Goal: Task Accomplishment & Management: Manage account settings

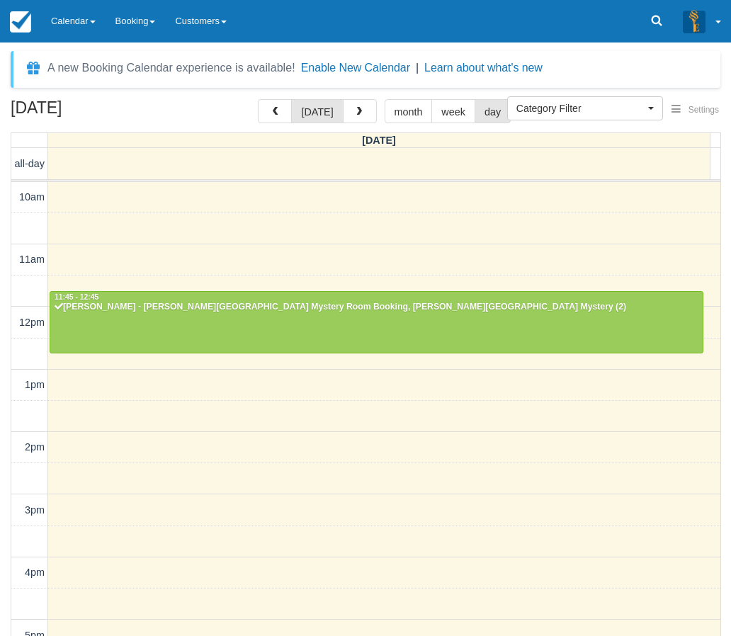
select select
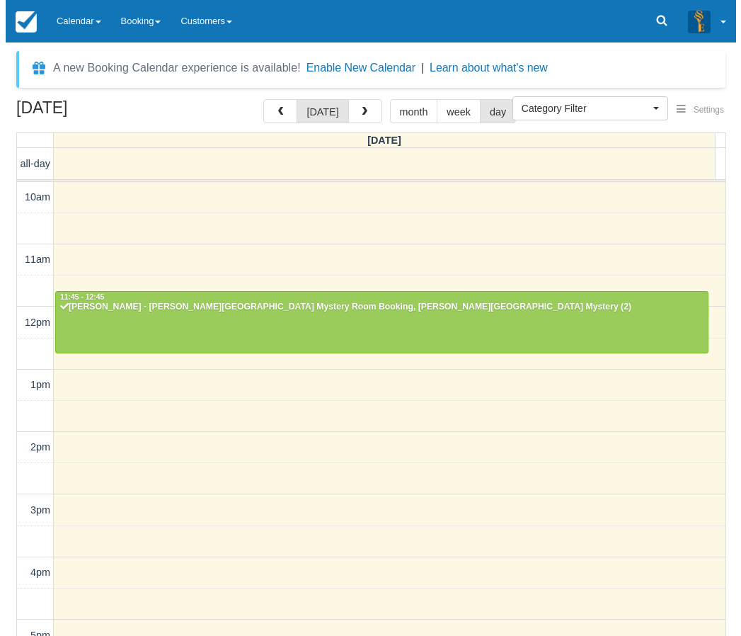
scroll to position [55, 0]
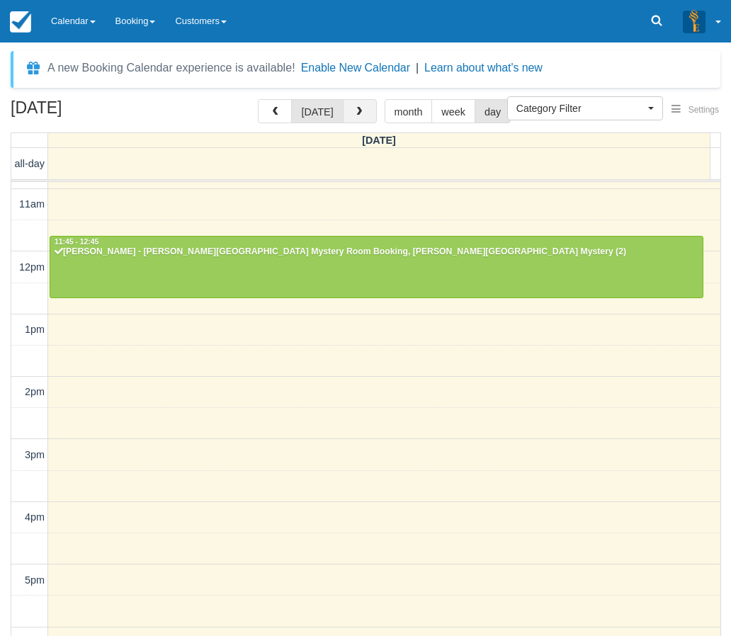
click at [355, 103] on button "button" at bounding box center [360, 111] width 34 height 24
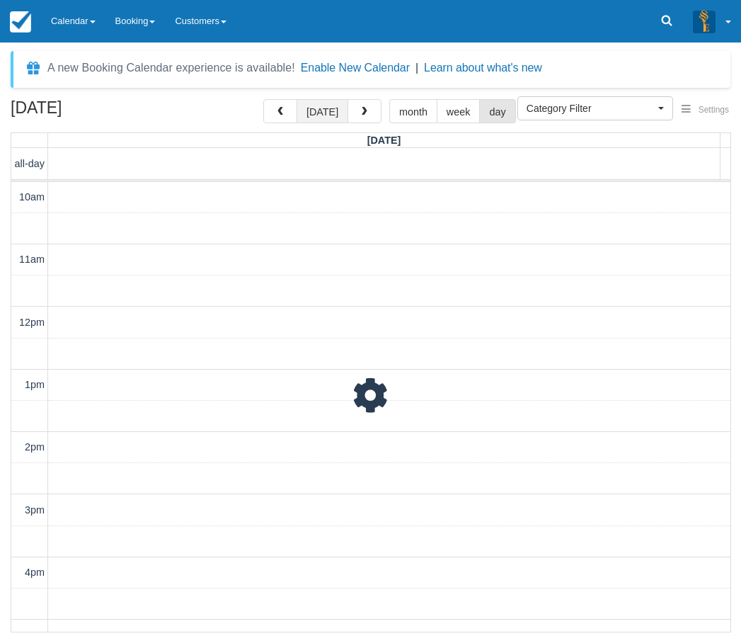
scroll to position [126, 0]
click at [328, 112] on button "today" at bounding box center [323, 111] width 52 height 24
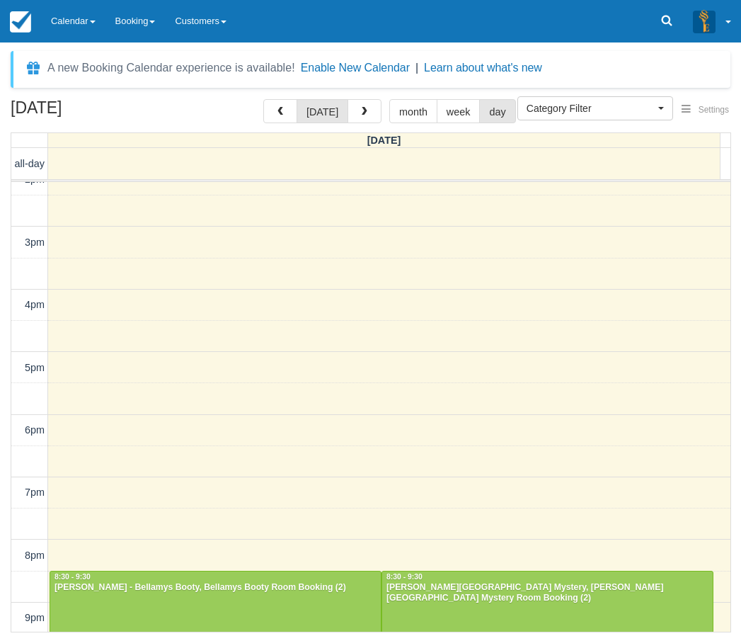
scroll to position [331, 0]
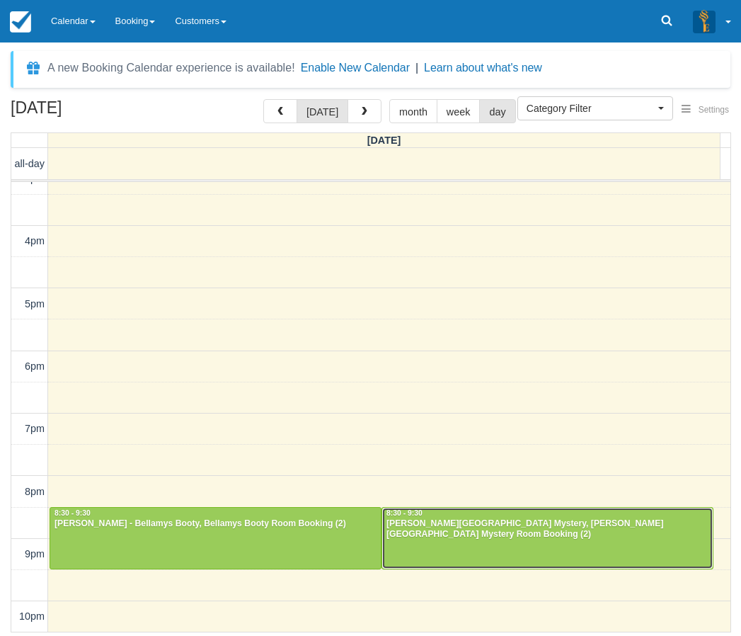
click at [446, 559] on div at bounding box center [547, 538] width 331 height 61
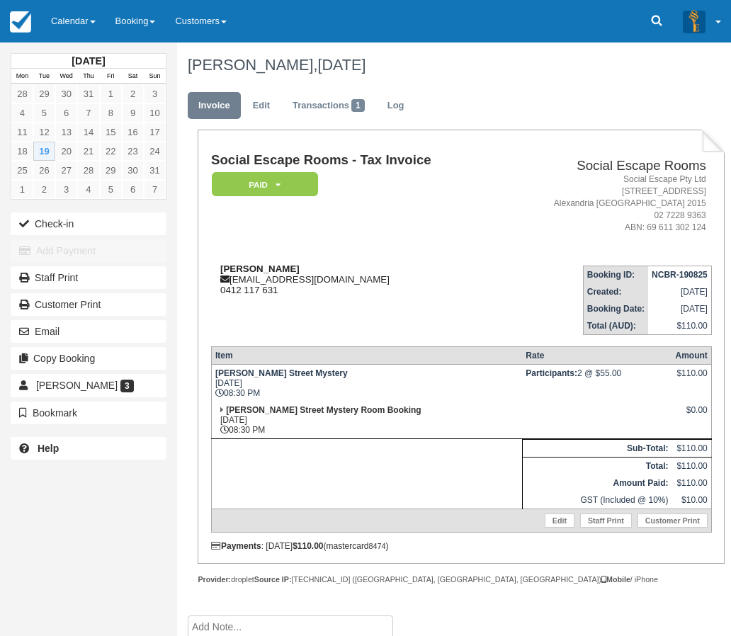
drag, startPoint x: 309, startPoint y: 266, endPoint x: 219, endPoint y: 271, distance: 90.8
click at [219, 271] on div "Rayan Muslemani [EMAIL_ADDRESS][DOMAIN_NAME] 0412 117 631" at bounding box center [354, 279] width 287 height 32
copy strong "[PERSON_NAME]"
